Goal: Task Accomplishment & Management: Complete application form

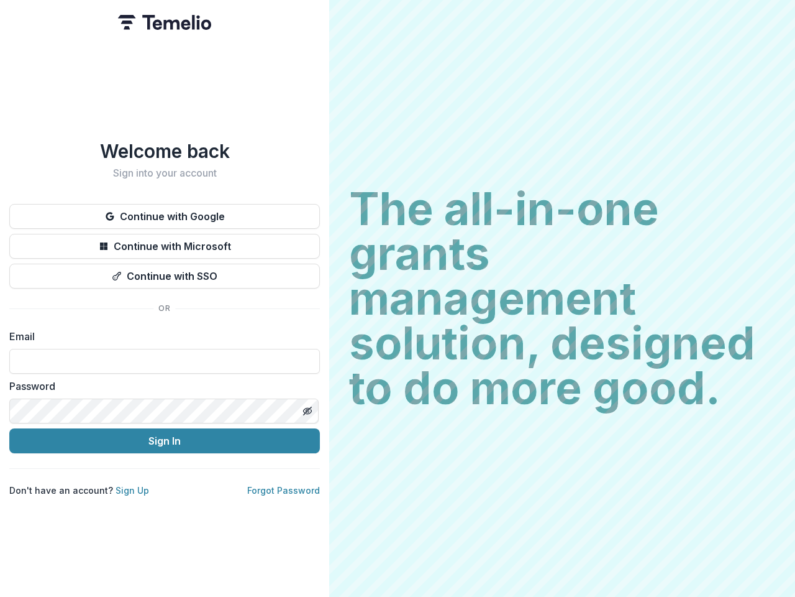
click at [398, 298] on h2 "The all-in-one grants management solution, designed to do more good." at bounding box center [562, 298] width 426 height 224
click at [165, 211] on button "Continue with Google" at bounding box center [164, 216] width 311 height 25
click at [165, 241] on button "Continue with Microsoft" at bounding box center [164, 246] width 311 height 25
click at [165, 271] on button "Continue with SSO" at bounding box center [164, 275] width 311 height 25
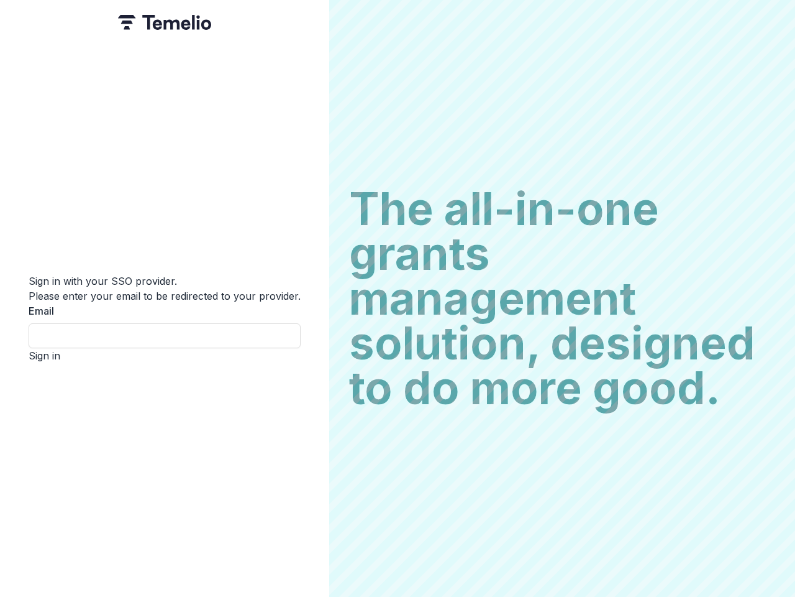
click at [307, 406] on div "Sign in with your SSO provider. Please enter your email to be redirected to you…" at bounding box center [164, 298] width 329 height 597
